Goal: Task Accomplishment & Management: Complete application form

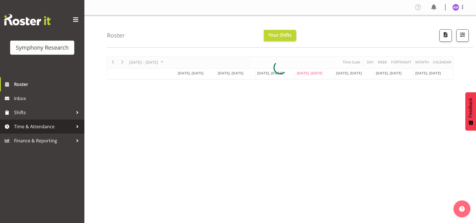
click at [43, 127] on span "Time & Attendance" at bounding box center [43, 126] width 59 height 8
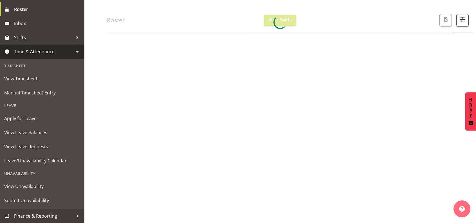
scroll to position [54, 0]
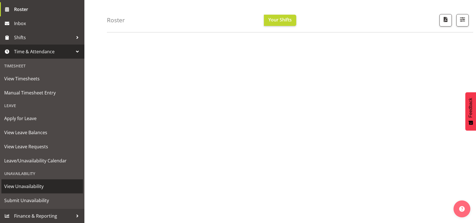
click at [38, 185] on span "View Unavailability" at bounding box center [42, 186] width 76 height 8
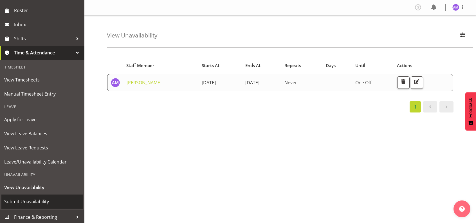
scroll to position [75, 0]
click at [28, 196] on span "Submit Unavailability" at bounding box center [42, 200] width 76 height 8
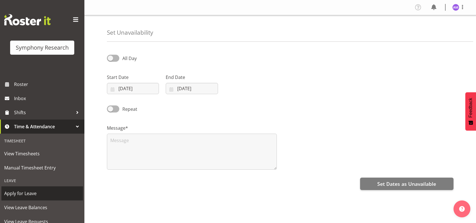
select select "8"
select select "2025"
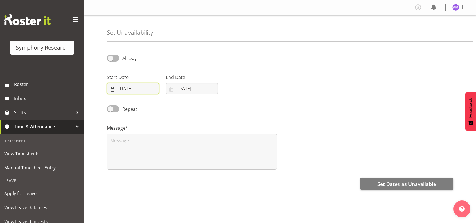
click at [134, 88] on input "[DATE]" at bounding box center [133, 88] width 52 height 11
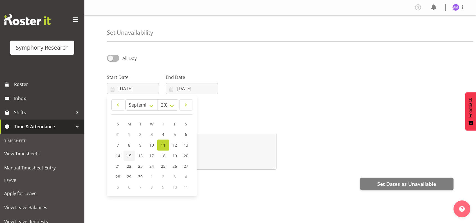
click at [131, 155] on link "15" at bounding box center [129, 155] width 11 height 10
type input "[DATE]"
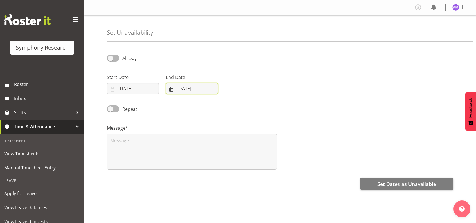
click at [190, 88] on input "[DATE]" at bounding box center [192, 88] width 52 height 11
click at [179, 165] on span "21" at bounding box center [177, 165] width 5 height 5
type input "[DATE]"
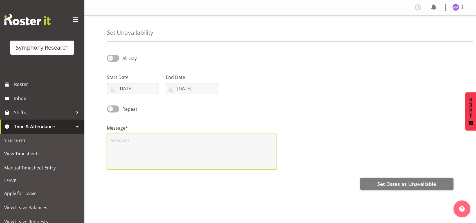
click at [160, 151] on textarea at bounding box center [192, 151] width 170 height 36
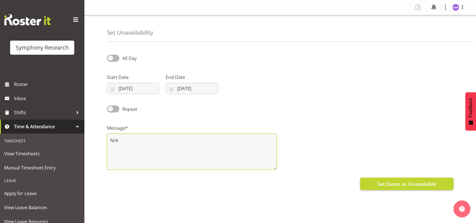
type textarea "N/A"
click at [432, 185] on span "Set Dates as Unavailable" at bounding box center [407, 183] width 59 height 7
